Goal: Information Seeking & Learning: Find specific page/section

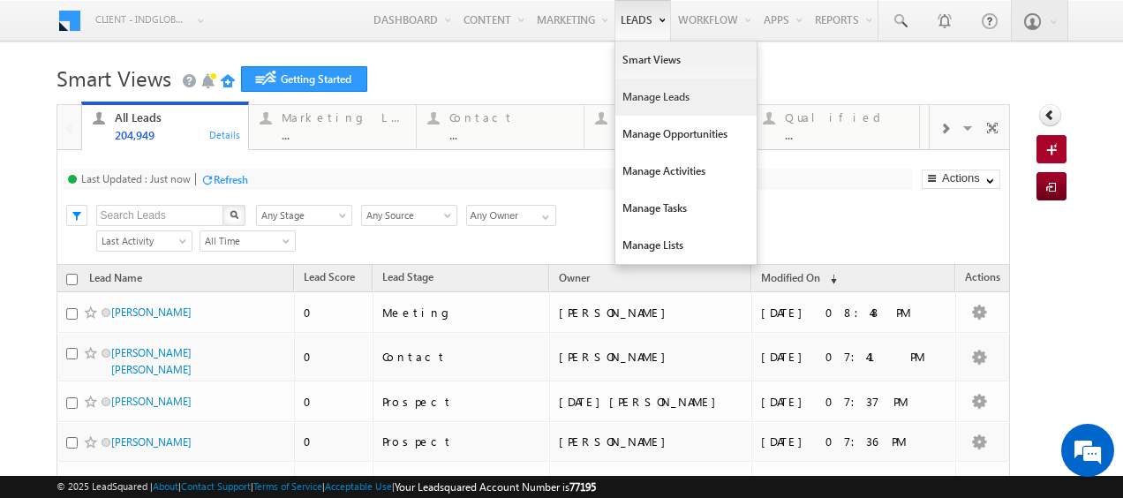
click at [638, 99] on link "Manage Leads" at bounding box center [685, 97] width 141 height 37
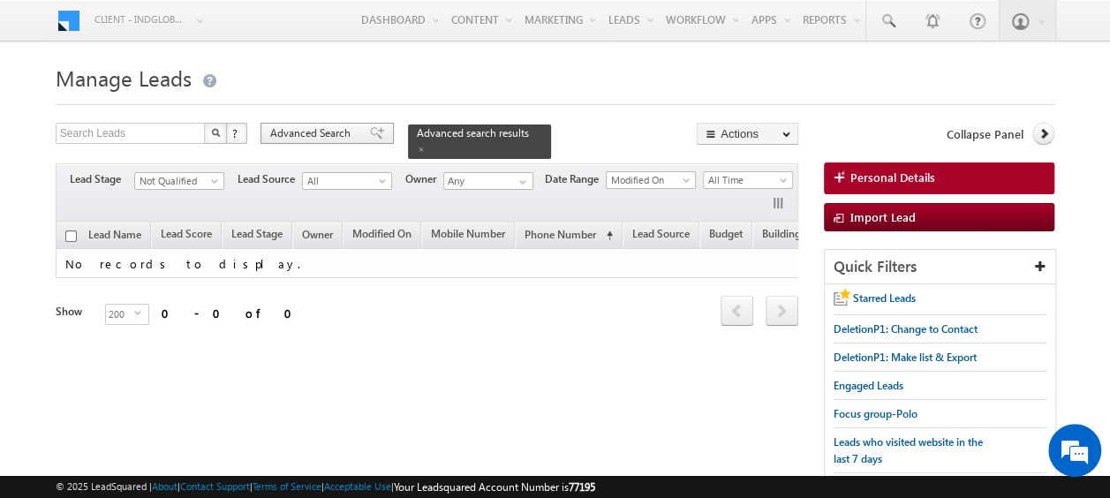
click at [312, 132] on span "Advanced Search" at bounding box center [313, 133] width 86 height 16
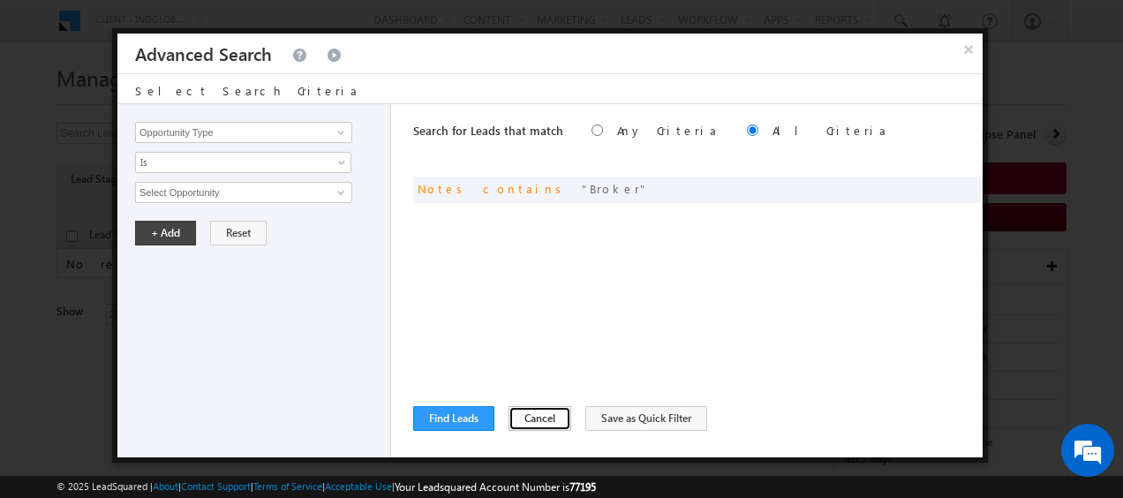
click at [542, 417] on button "Cancel" at bounding box center [540, 418] width 63 height 25
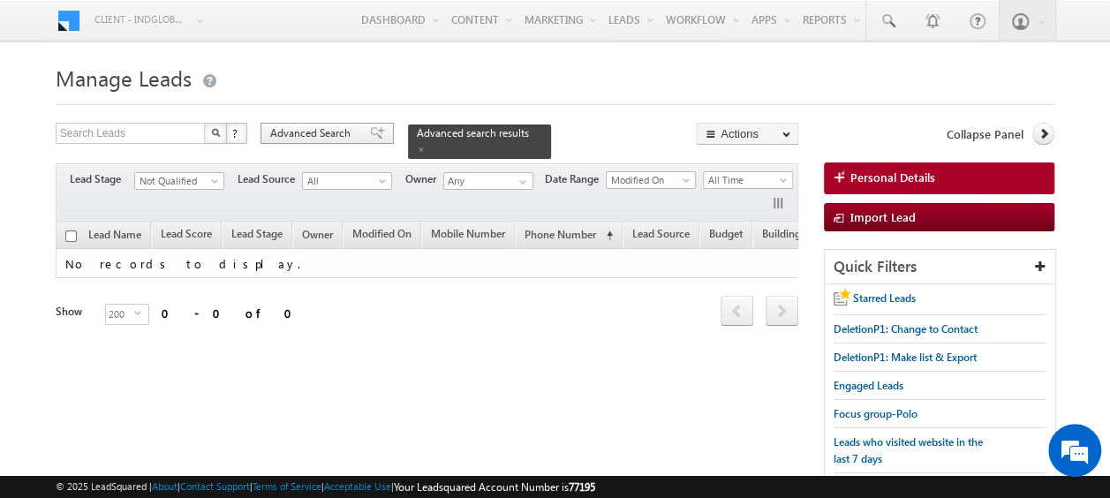
click at [335, 128] on span "Advanced Search" at bounding box center [313, 133] width 86 height 16
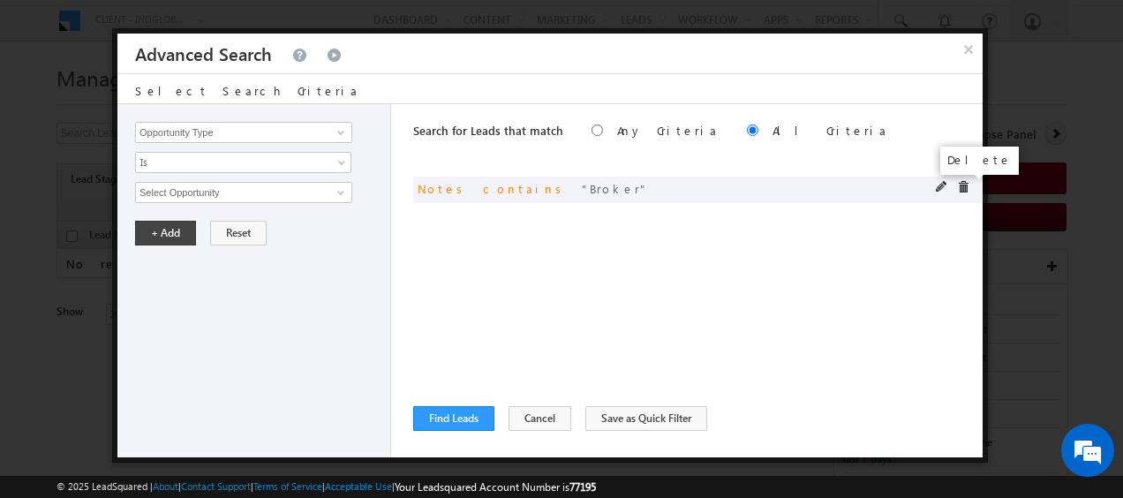
click at [969, 187] on span at bounding box center [963, 187] width 12 height 12
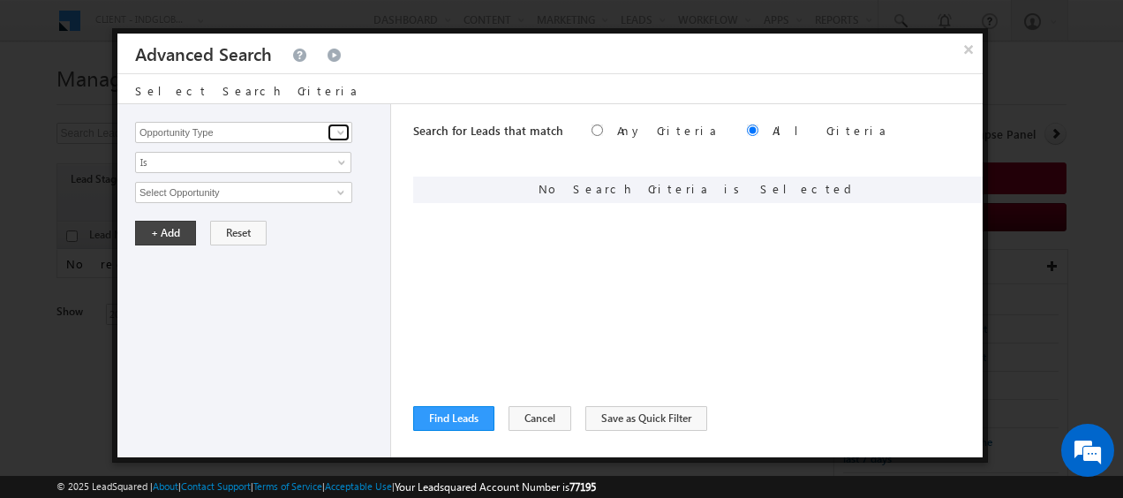
click at [341, 129] on span at bounding box center [341, 132] width 14 height 14
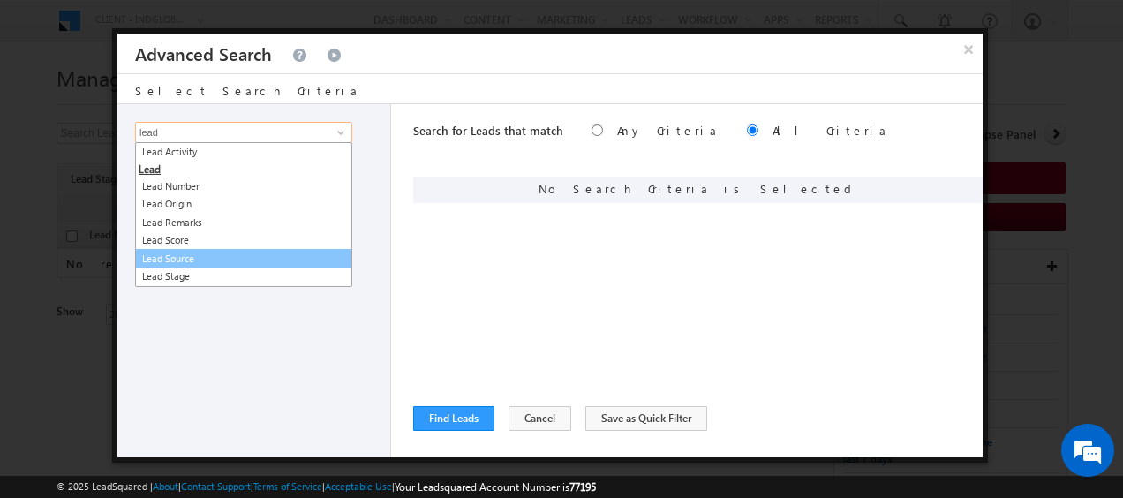
click at [200, 253] on link "Lead Source" at bounding box center [243, 259] width 217 height 20
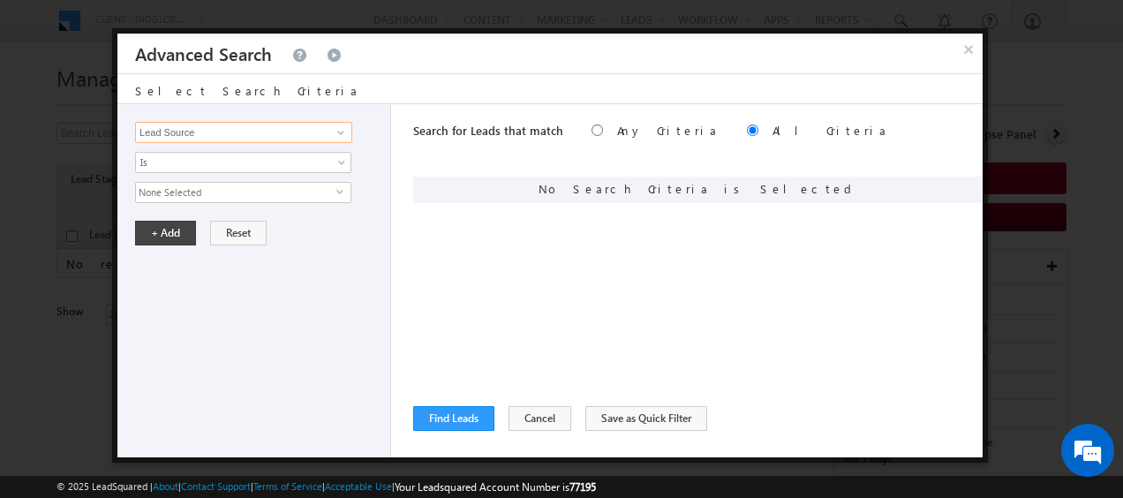
type input "Lead Source"
click at [334, 187] on span "None Selected" at bounding box center [236, 192] width 200 height 19
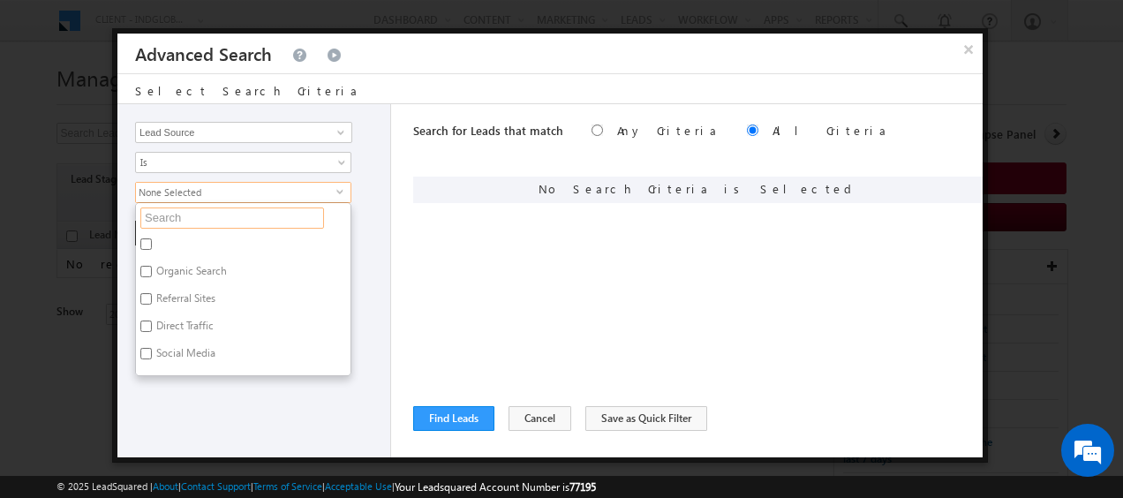
click at [249, 217] on input "text" at bounding box center [232, 218] width 184 height 21
type input "ua"
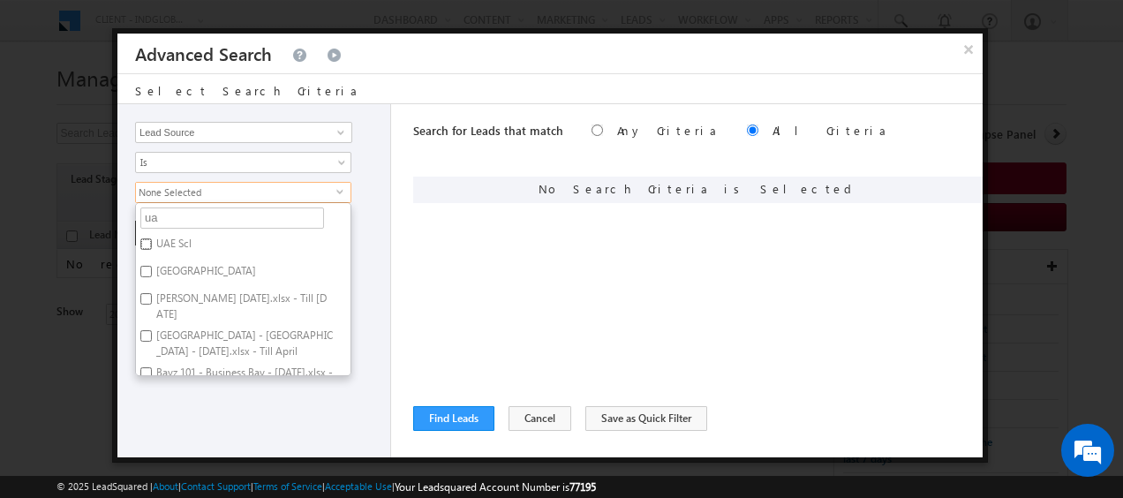
click at [147, 240] on input "UAE Scl" at bounding box center [145, 243] width 11 height 11
checkbox input "true"
click at [362, 245] on div "Opportunity Type Lead Activity Task Sales Group Prospect Id Address 1 Address 2…" at bounding box center [254, 280] width 274 height 353
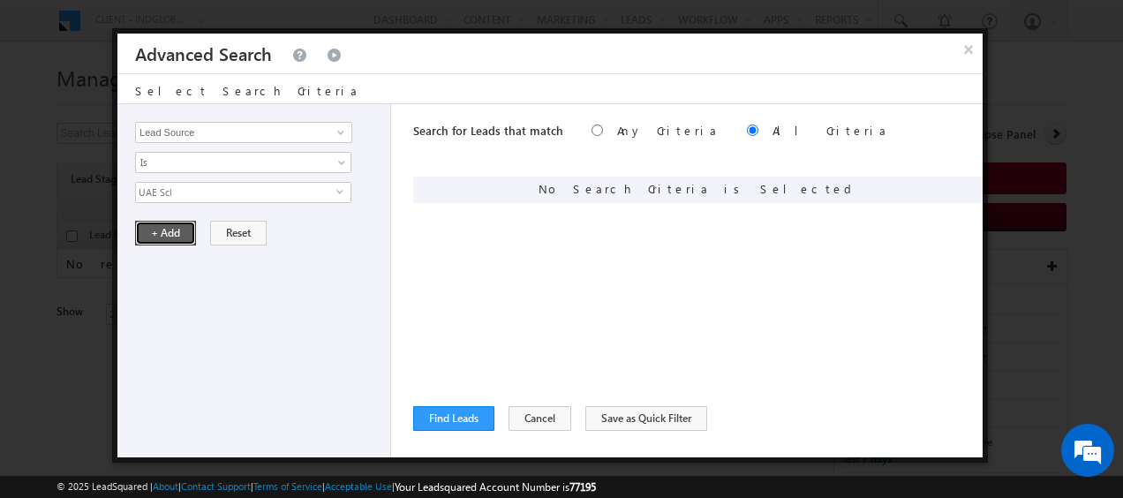
click at [160, 233] on button "+ Add" at bounding box center [165, 233] width 61 height 25
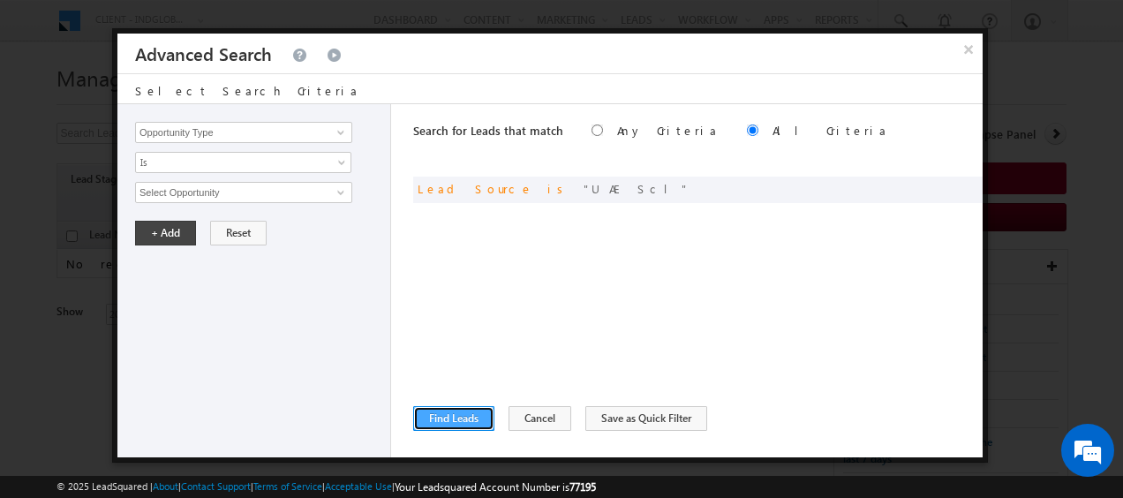
click at [452, 408] on button "Find Leads" at bounding box center [453, 418] width 81 height 25
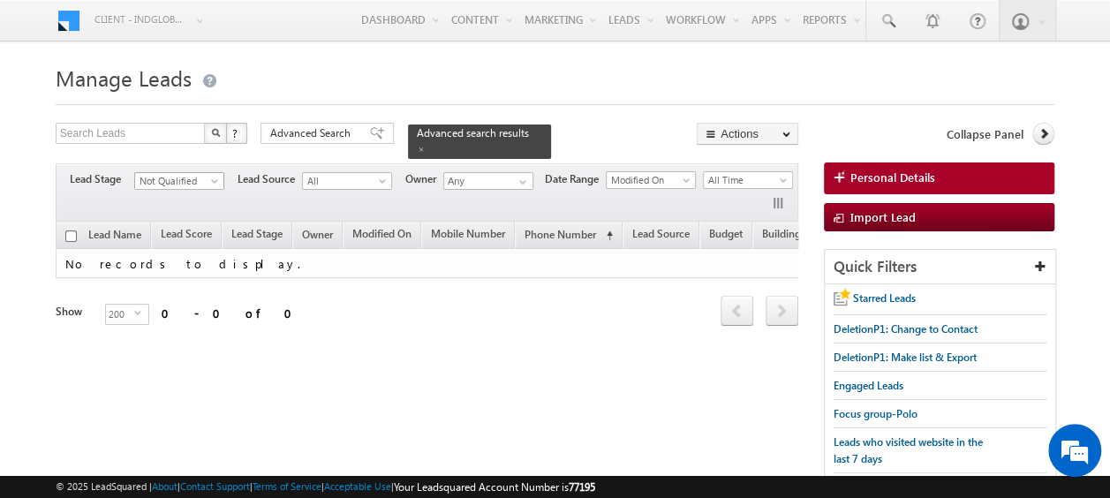
click at [210, 177] on span at bounding box center [216, 184] width 14 height 14
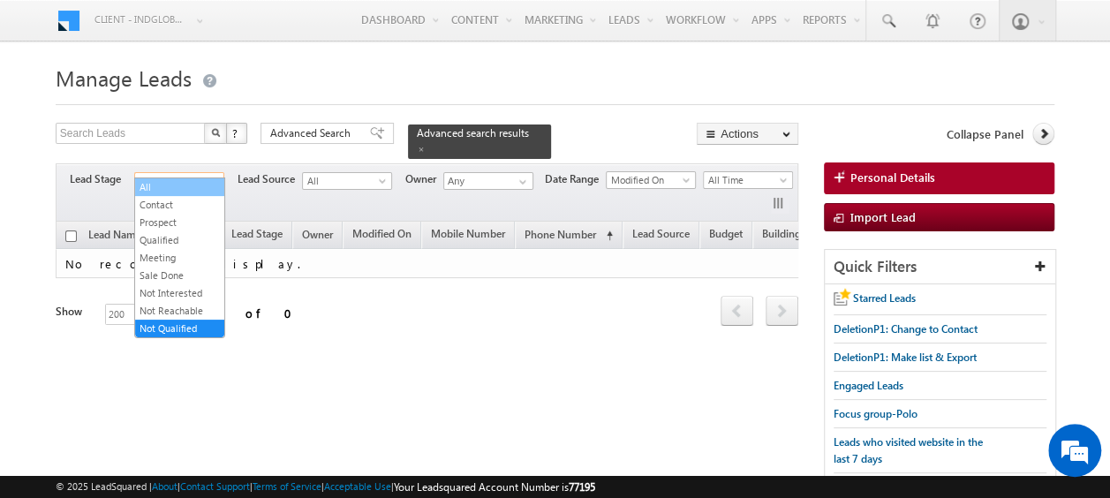
click at [161, 187] on link "All" at bounding box center [179, 187] width 89 height 16
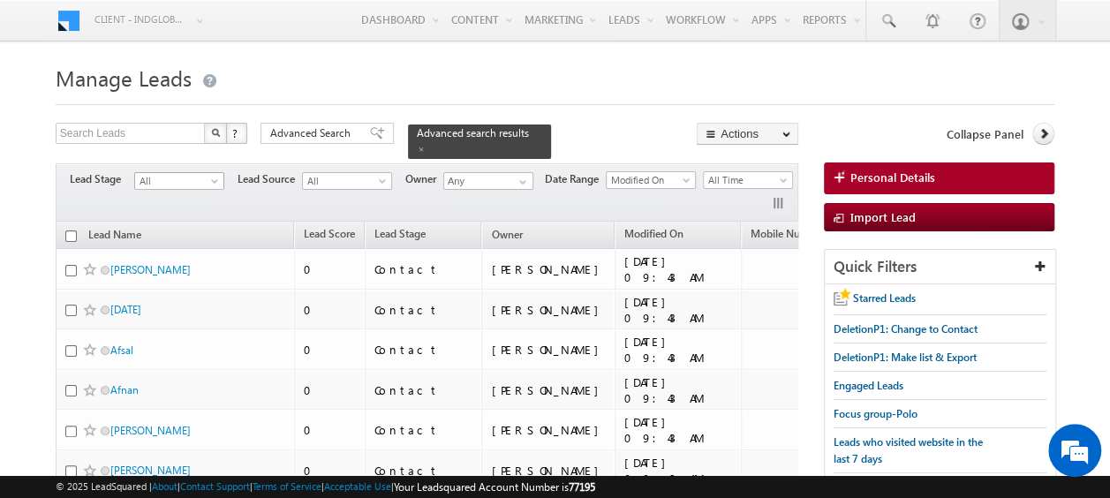
click at [209, 177] on span at bounding box center [216, 184] width 14 height 14
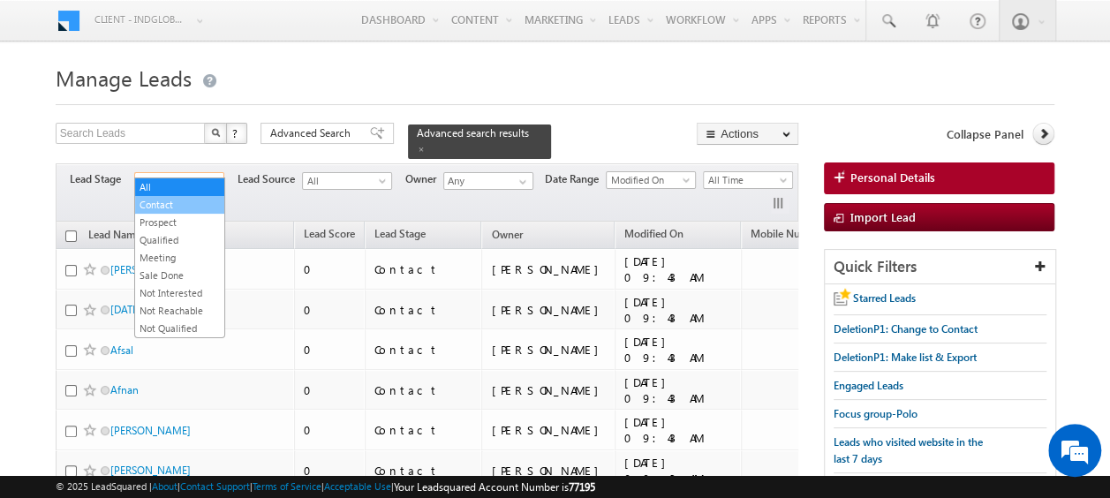
click at [179, 207] on link "Contact" at bounding box center [179, 205] width 89 height 16
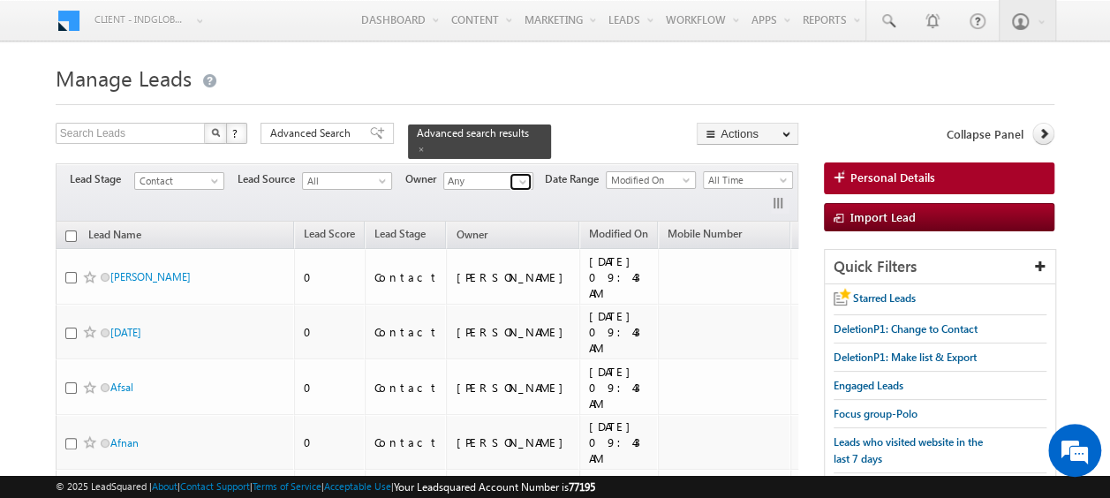
click at [522, 175] on span at bounding box center [523, 182] width 14 height 14
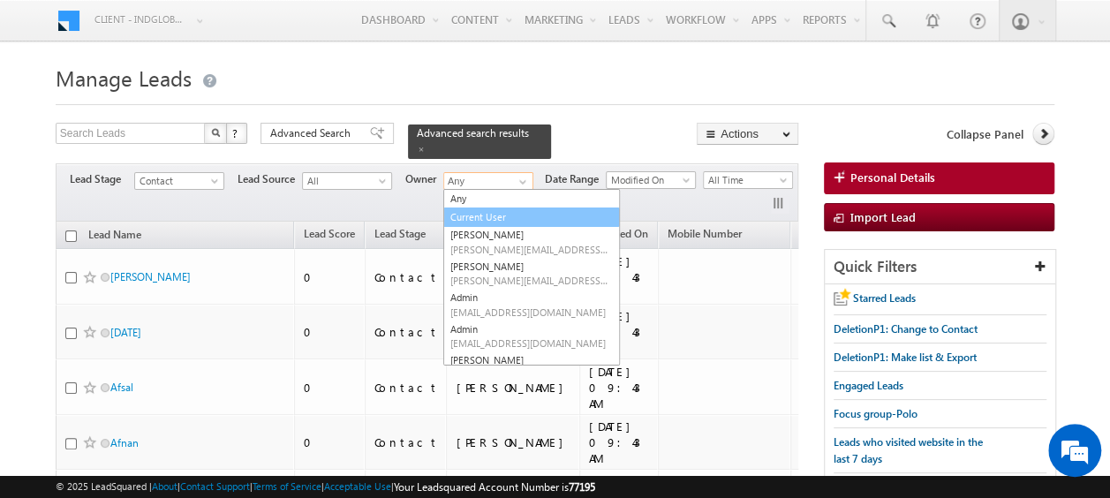
click at [490, 208] on link "Current User" at bounding box center [531, 218] width 177 height 20
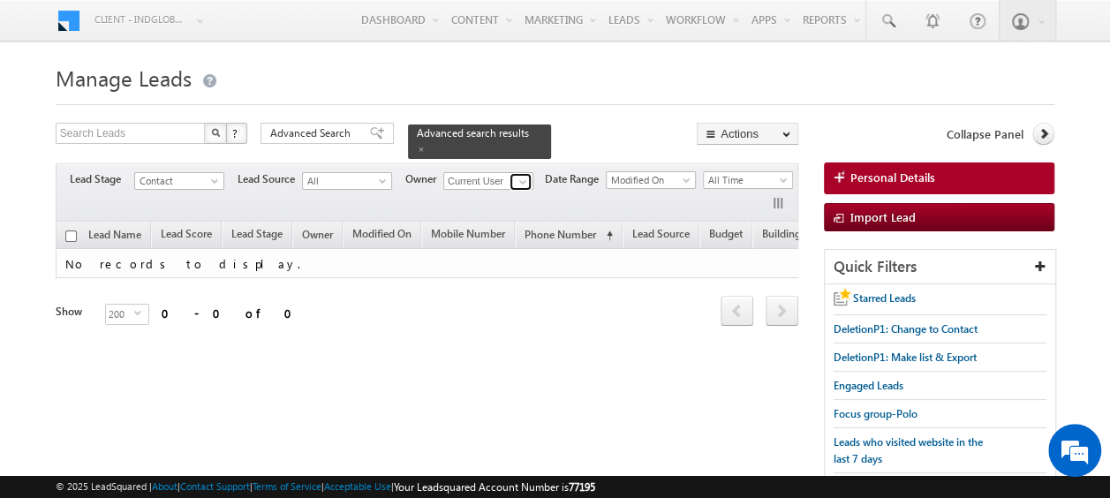
click at [523, 175] on span at bounding box center [523, 182] width 14 height 14
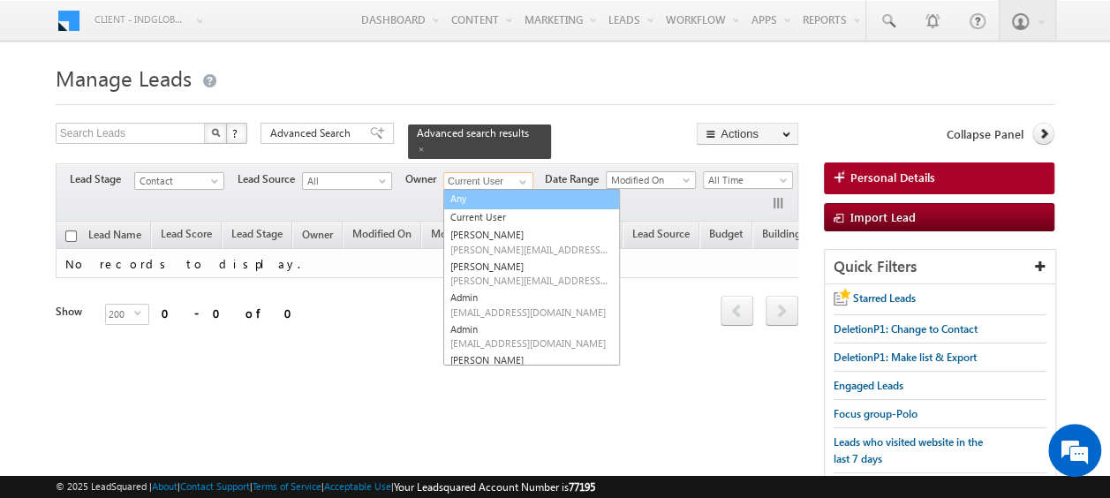
click at [510, 189] on link "Any" at bounding box center [531, 199] width 177 height 20
type input "Any"
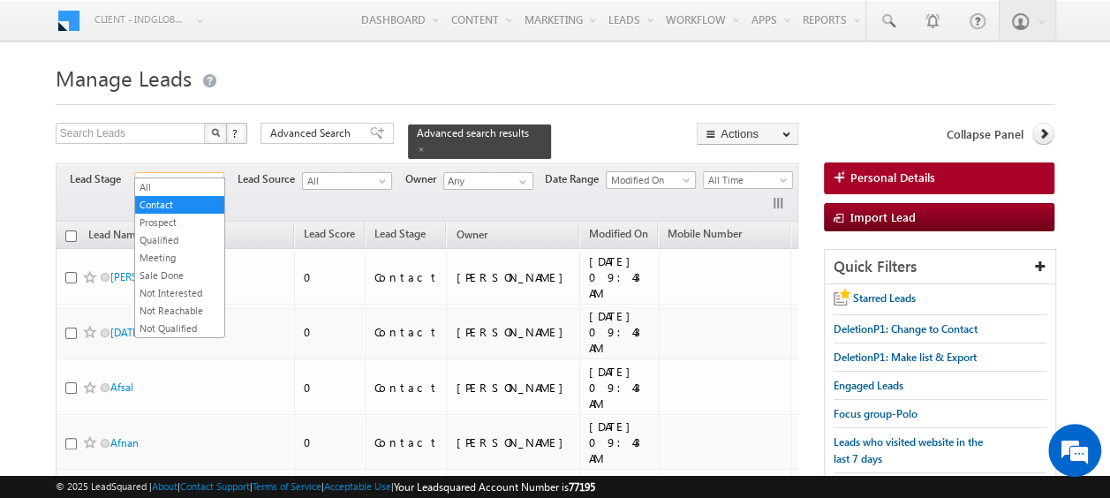
click at [215, 177] on span at bounding box center [216, 184] width 14 height 14
click at [178, 291] on link "Not Interested" at bounding box center [179, 293] width 89 height 16
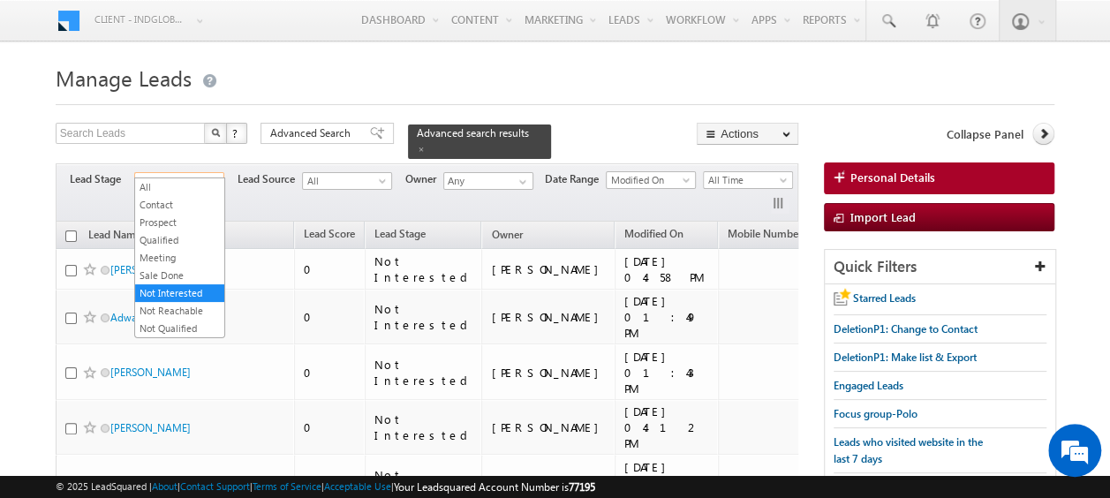
click at [215, 177] on span at bounding box center [216, 184] width 14 height 14
click at [181, 303] on link "Not Reachable" at bounding box center [179, 311] width 89 height 16
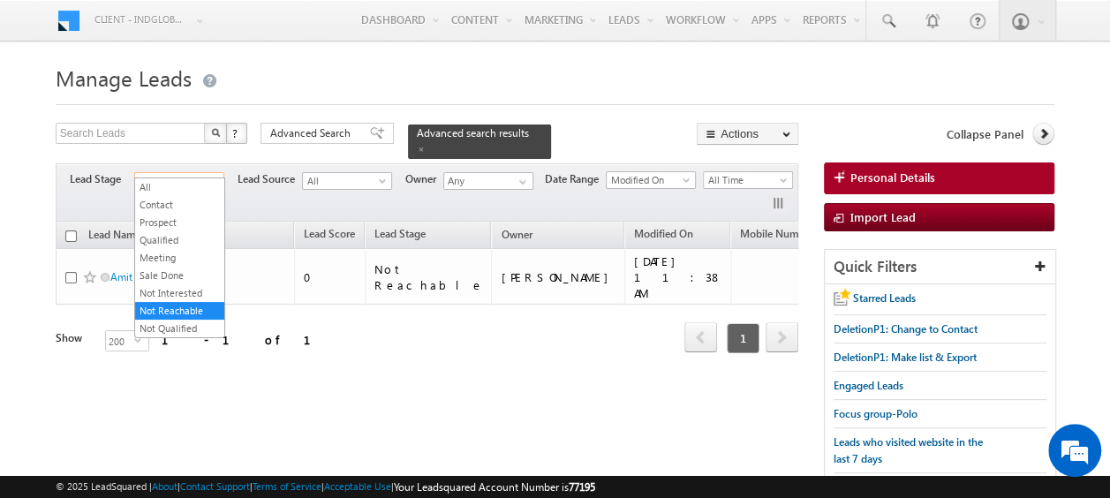
click at [207, 173] on span "Not Reachable" at bounding box center [177, 181] width 84 height 16
click at [185, 321] on link "Not Qualified" at bounding box center [179, 329] width 89 height 16
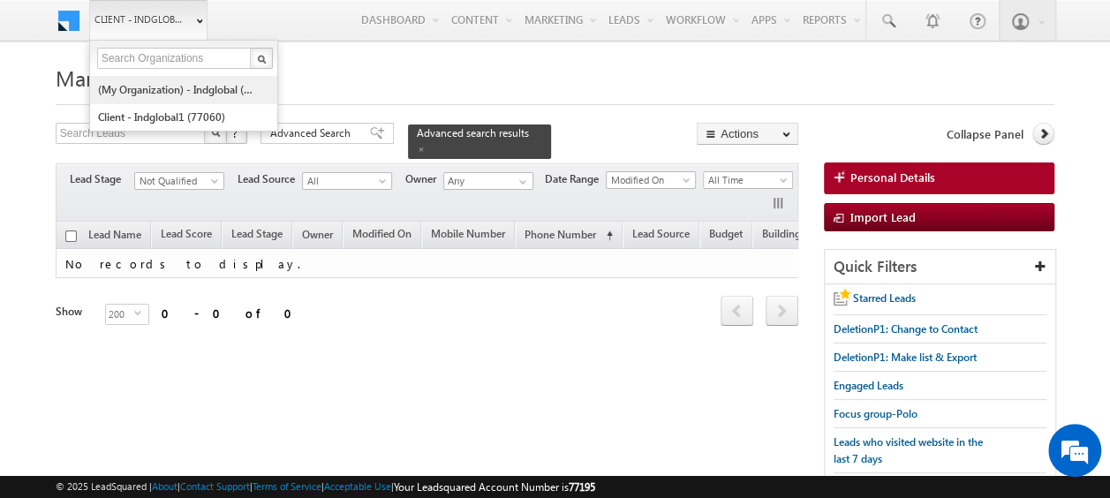
click at [173, 90] on link "(My Organization) - indglobal (48060)" at bounding box center [178, 89] width 162 height 27
